Goal: Find specific page/section: Find specific page/section

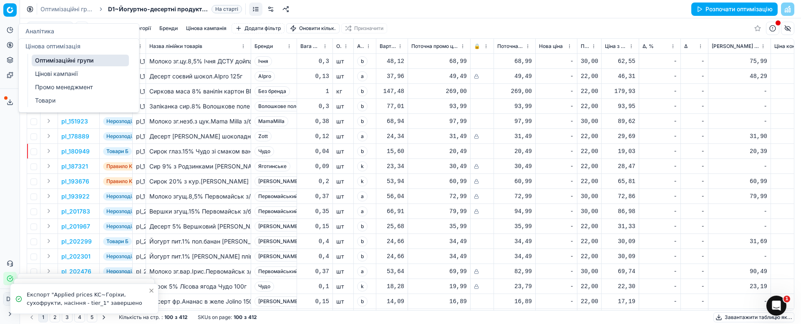
click at [10, 45] on icon at bounding box center [10, 44] width 0 height 3
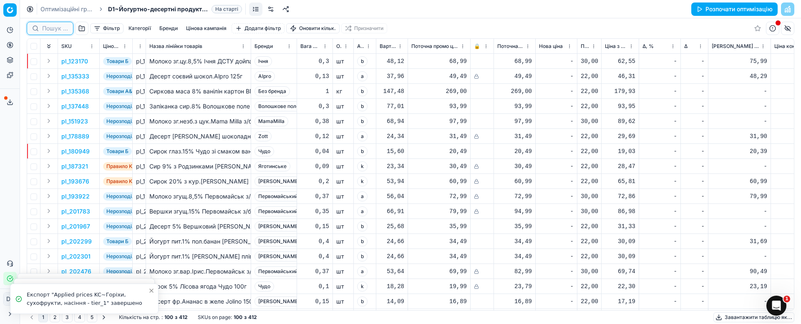
click at [56, 28] on input at bounding box center [55, 28] width 26 height 8
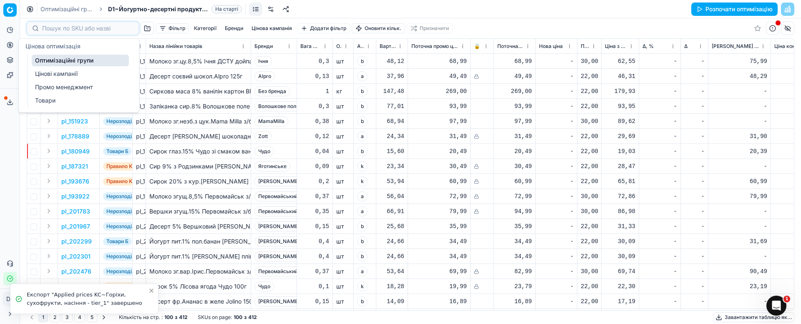
click at [11, 45] on icon at bounding box center [10, 45] width 7 height 7
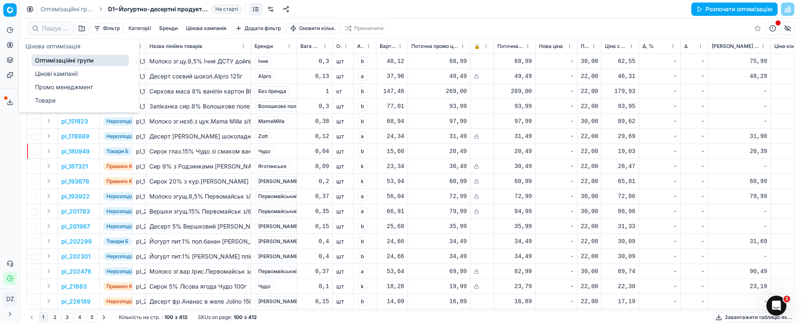
click at [48, 58] on link "Оптимізаційні групи" at bounding box center [80, 61] width 97 height 12
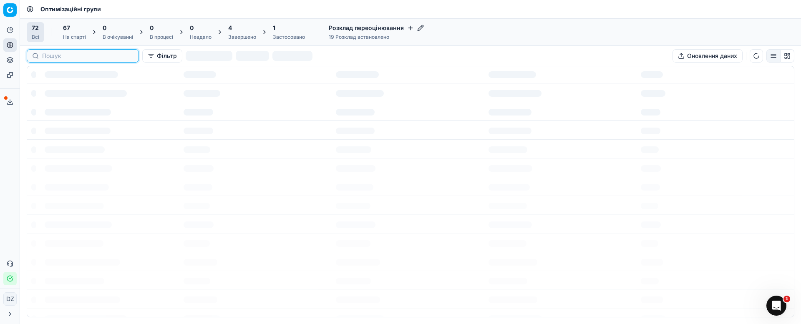
click at [47, 54] on input at bounding box center [87, 56] width 91 height 8
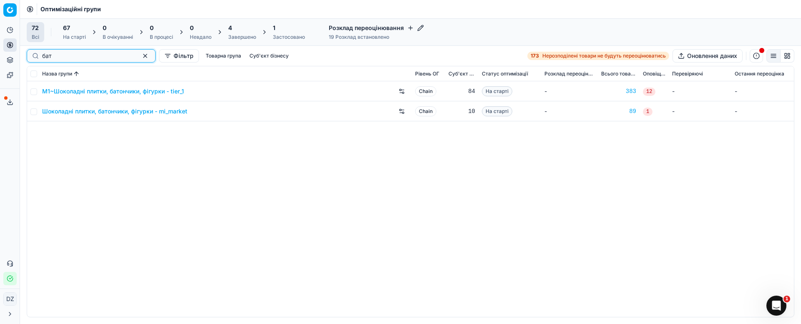
type input "бат"
click at [111, 93] on link "M1~Шоколадні плитки, батончики, фігурки - tier_1" at bounding box center [113, 91] width 142 height 8
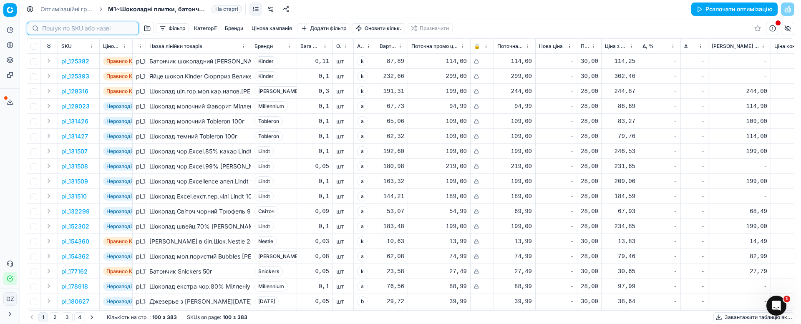
click at [55, 27] on input at bounding box center [87, 28] width 91 height 8
paste input "411742"
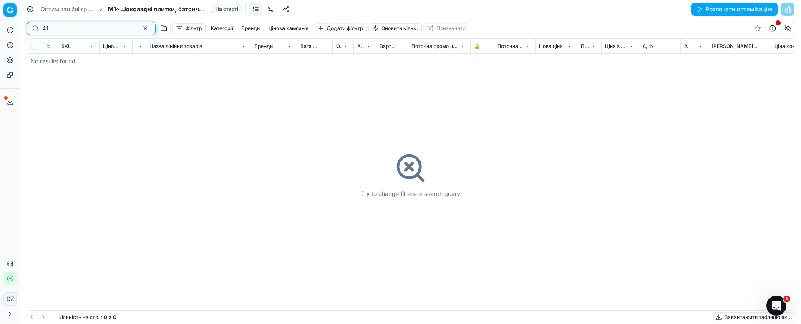
type input "4"
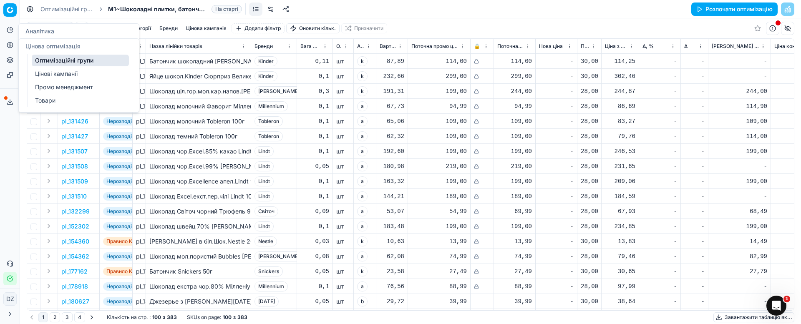
click at [10, 45] on icon at bounding box center [10, 45] width 7 height 7
click at [59, 30] on input at bounding box center [55, 28] width 26 height 8
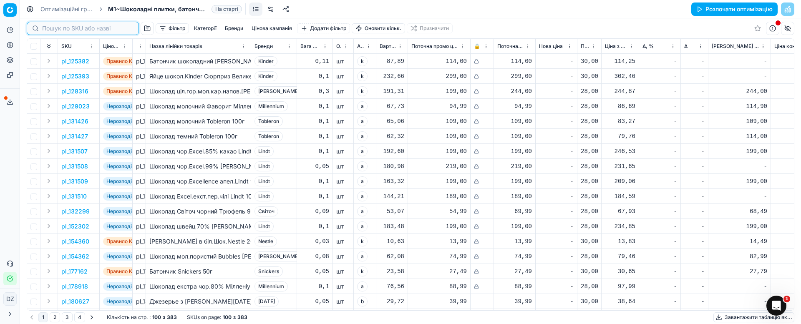
paste input "411742"
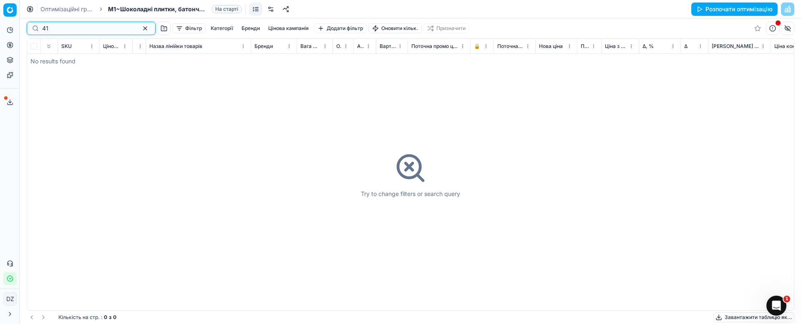
type input "4"
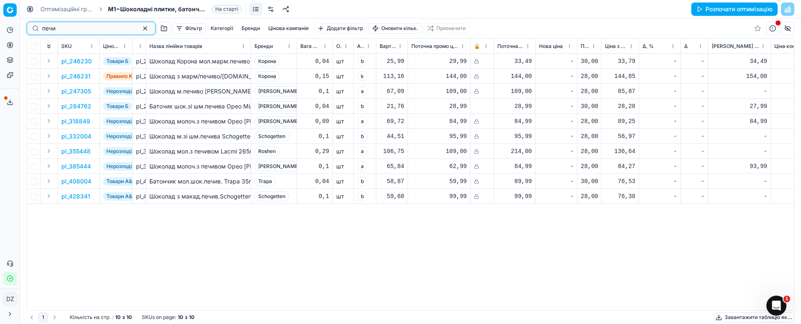
type input "печи"
click at [140, 28] on button "button" at bounding box center [145, 28] width 10 height 10
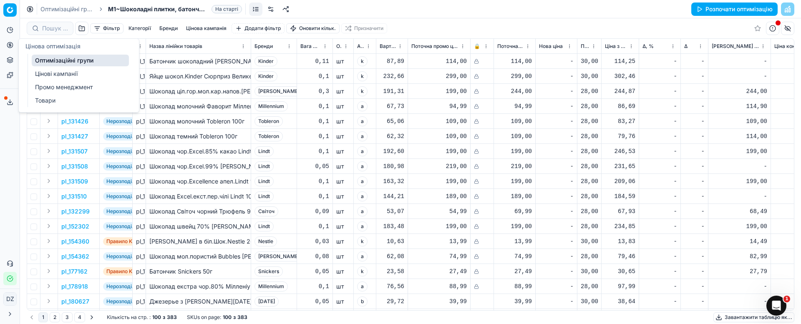
click at [9, 45] on icon at bounding box center [10, 45] width 2 height 2
click at [61, 57] on link "Оптимізаційні групи" at bounding box center [80, 61] width 97 height 12
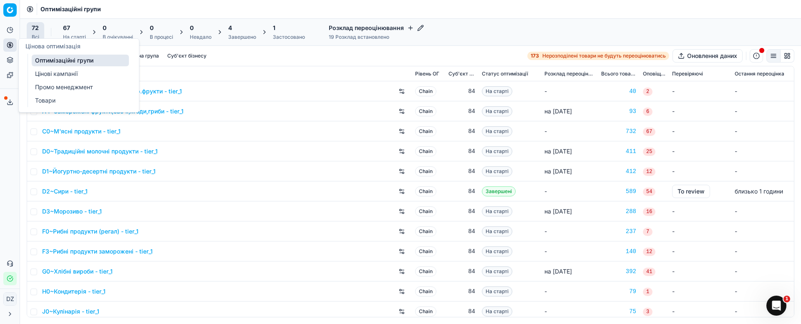
click at [71, 59] on link "Оптимізаційні групи" at bounding box center [80, 61] width 97 height 12
click at [239, 95] on div "A2~Квашені,солені або ін.чин.обр.фрукти - tier_1" at bounding box center [225, 91] width 366 height 13
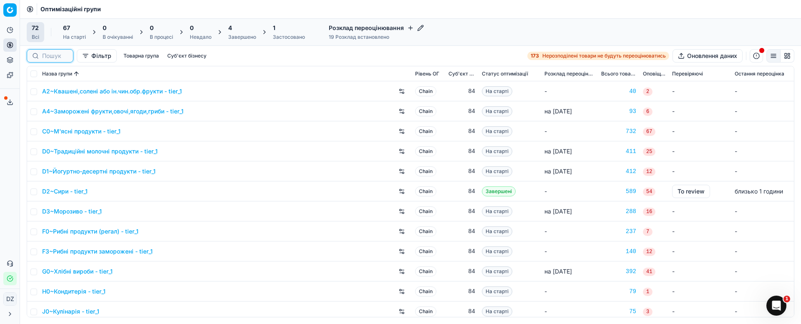
click at [57, 53] on input at bounding box center [55, 56] width 26 height 8
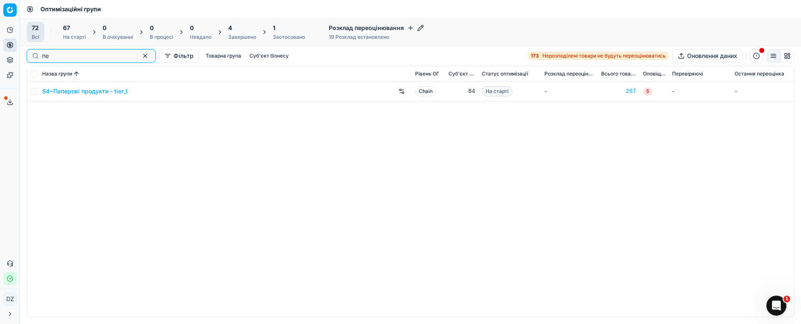
type input "пе"
click at [78, 90] on link "S4~Паперові продукти - tier_1" at bounding box center [84, 91] width 85 height 8
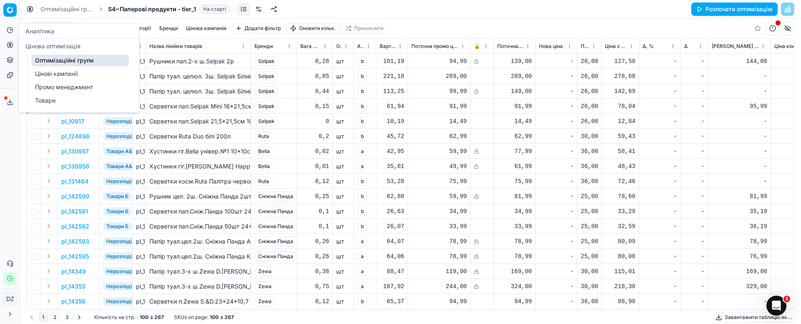
click at [9, 43] on icon at bounding box center [10, 45] width 7 height 7
click at [62, 59] on link "Оптимізаційні групи" at bounding box center [80, 61] width 97 height 12
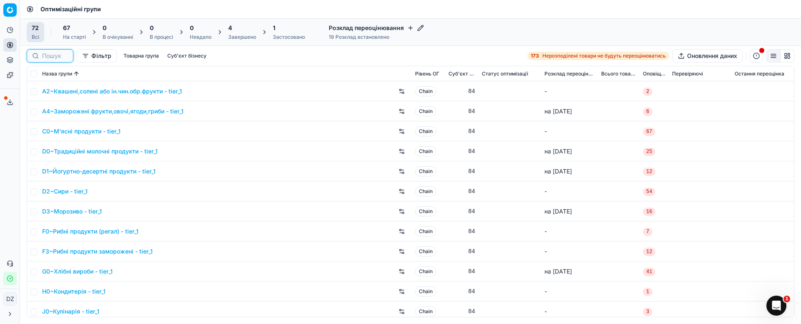
click at [54, 56] on input at bounding box center [55, 56] width 26 height 8
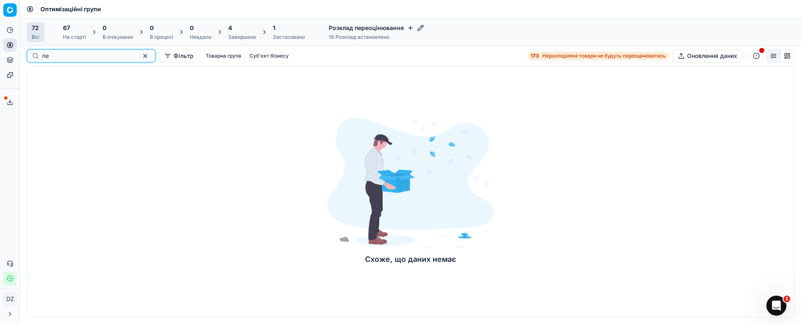
type input "п"
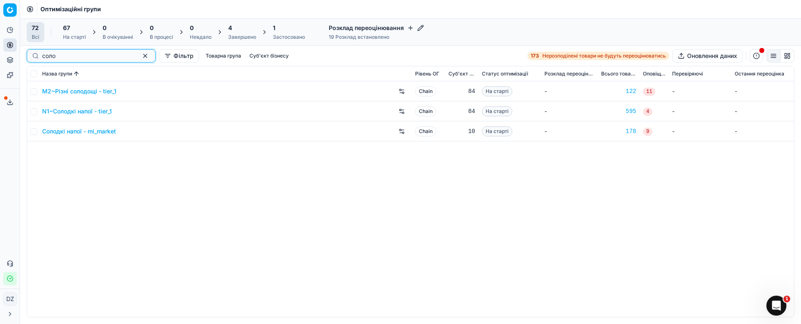
type input "соло"
click at [100, 93] on link "M2~Різні солодощі - tier_1" at bounding box center [79, 91] width 74 height 8
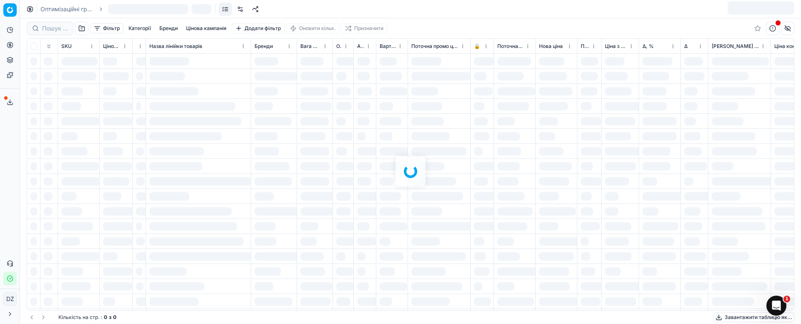
click at [48, 32] on div at bounding box center [410, 171] width 781 height 306
click at [47, 27] on div at bounding box center [410, 171] width 781 height 306
click at [47, 28] on div at bounding box center [410, 171] width 781 height 306
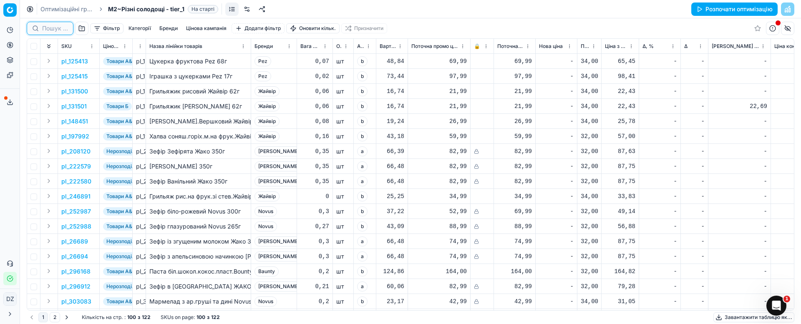
click at [48, 29] on input at bounding box center [55, 28] width 26 height 8
paste input "411742"
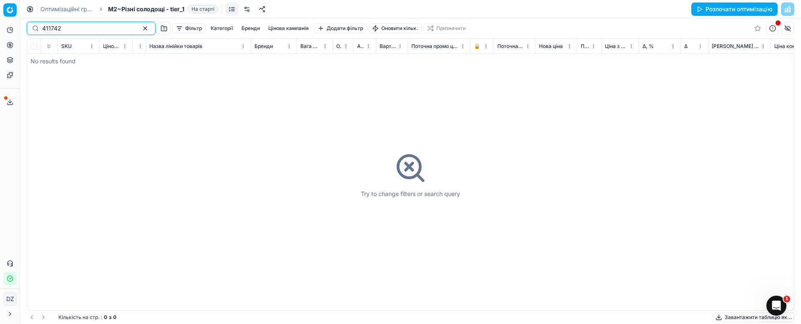
type input "411742"
click at [140, 30] on button "button" at bounding box center [145, 28] width 10 height 10
